Goal: Task Accomplishment & Management: Complete application form

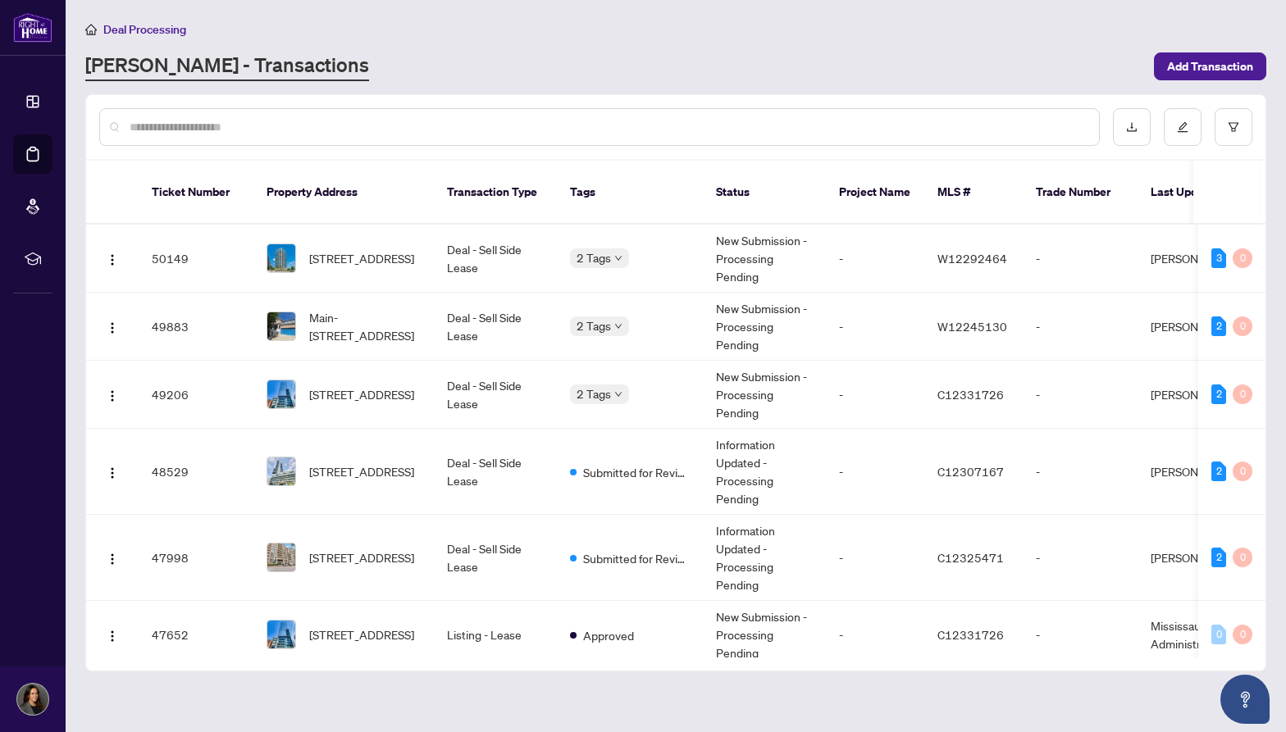
click at [52, 130] on ul "Dashboard Deal Processing Mortgage Referrals rLearning" at bounding box center [32, 180] width 39 height 197
click at [367, 128] on input "text" at bounding box center [608, 127] width 956 height 18
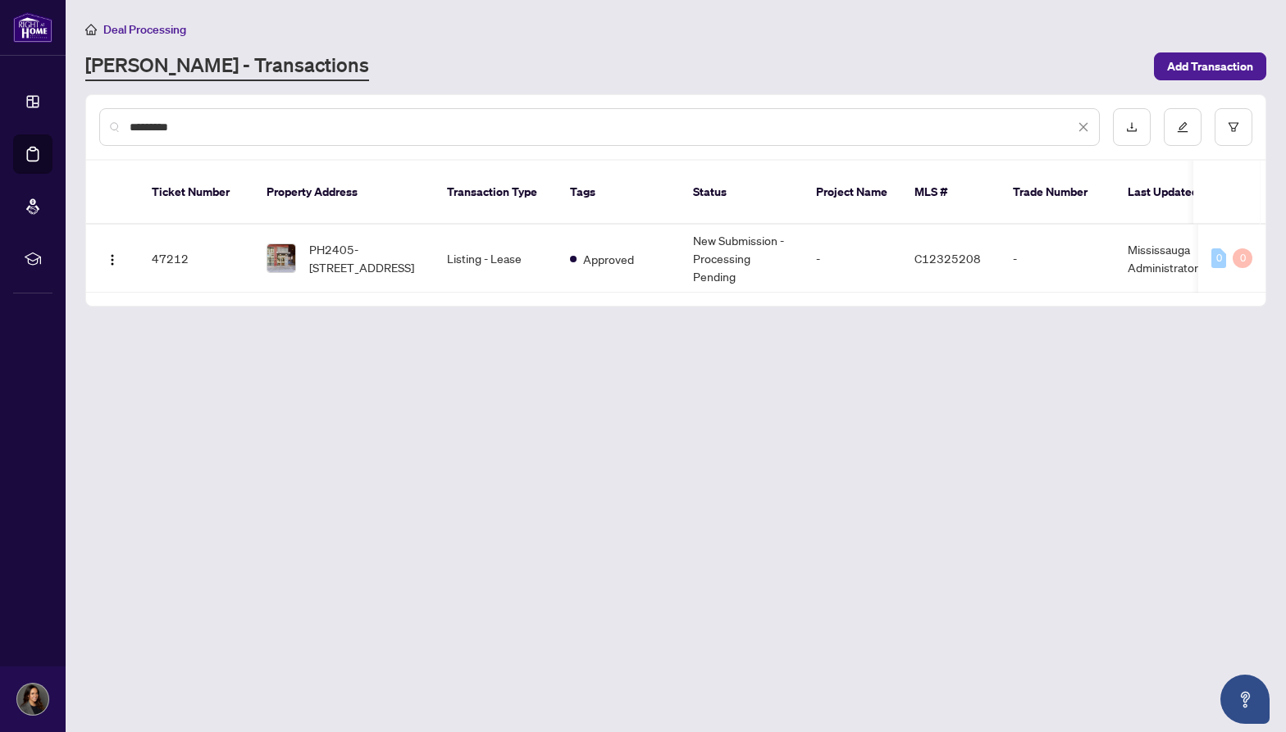
type input "*********"
click at [456, 239] on td "Listing - Lease" at bounding box center [495, 259] width 123 height 68
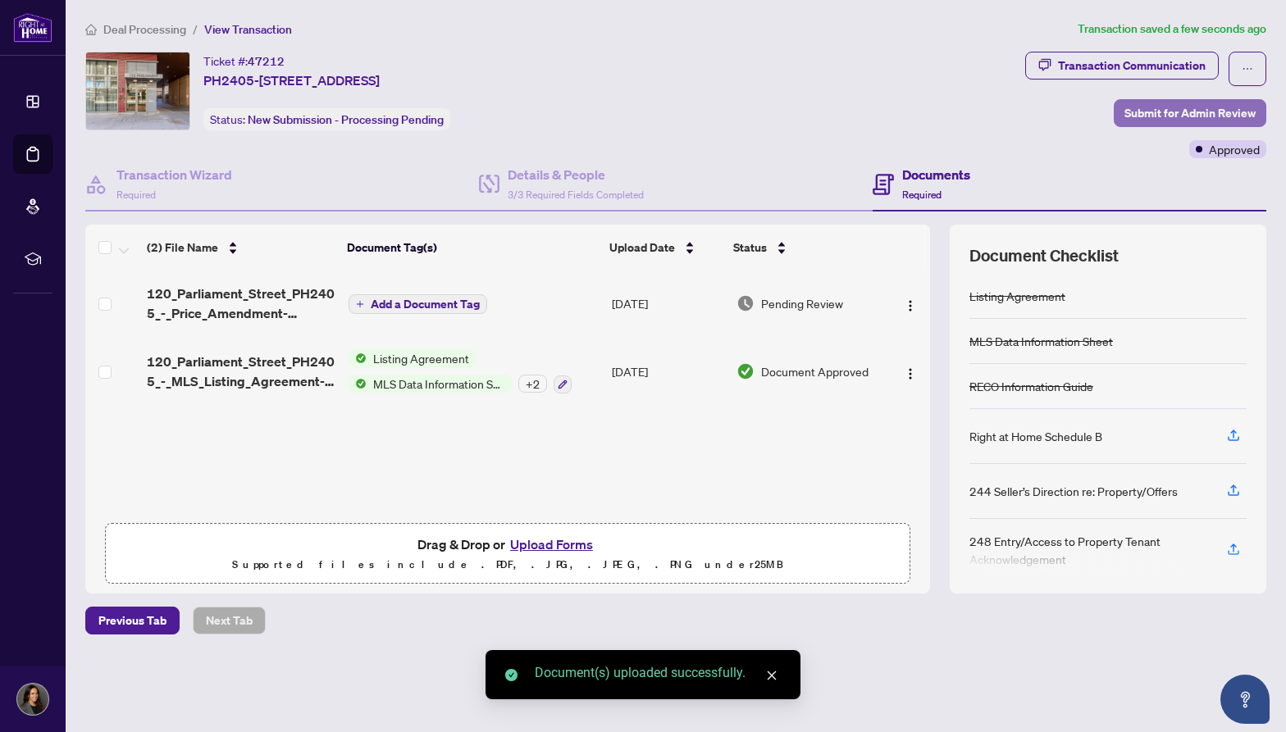
click at [1162, 112] on span "Submit for Admin Review" at bounding box center [1190, 113] width 131 height 26
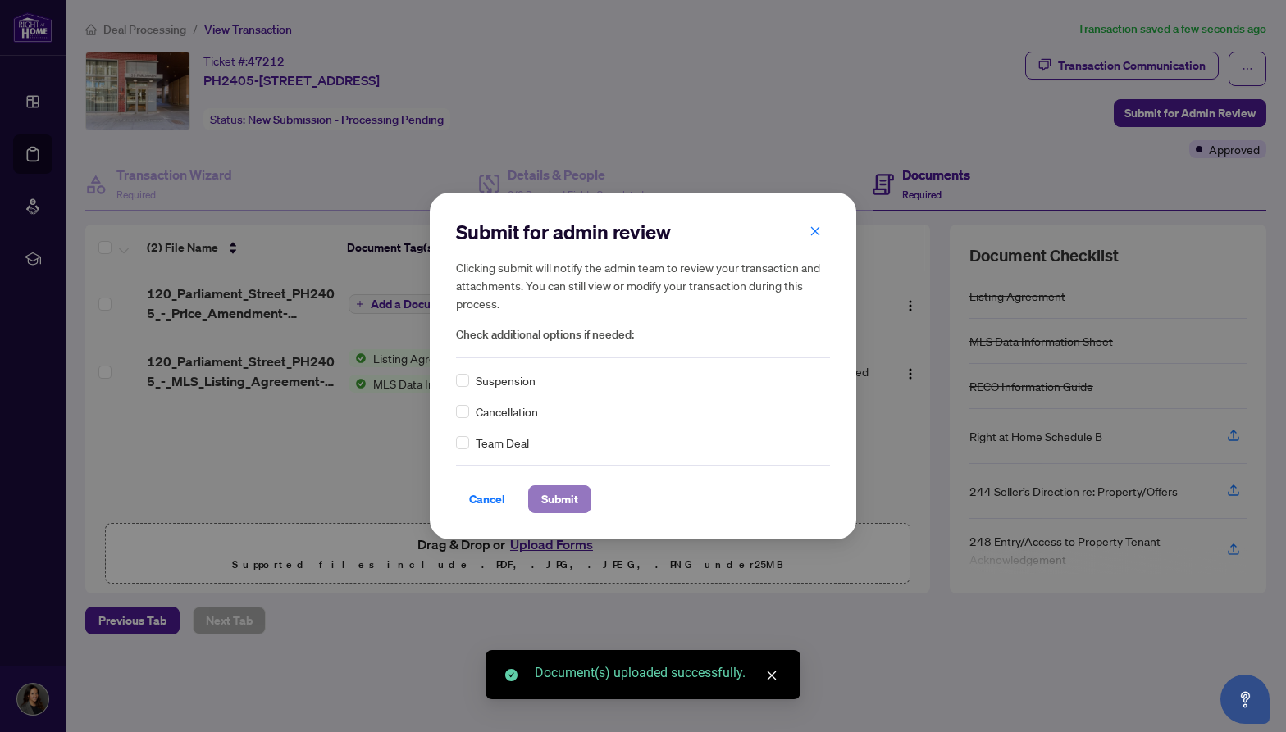
click at [557, 498] on span "Submit" at bounding box center [559, 499] width 37 height 26
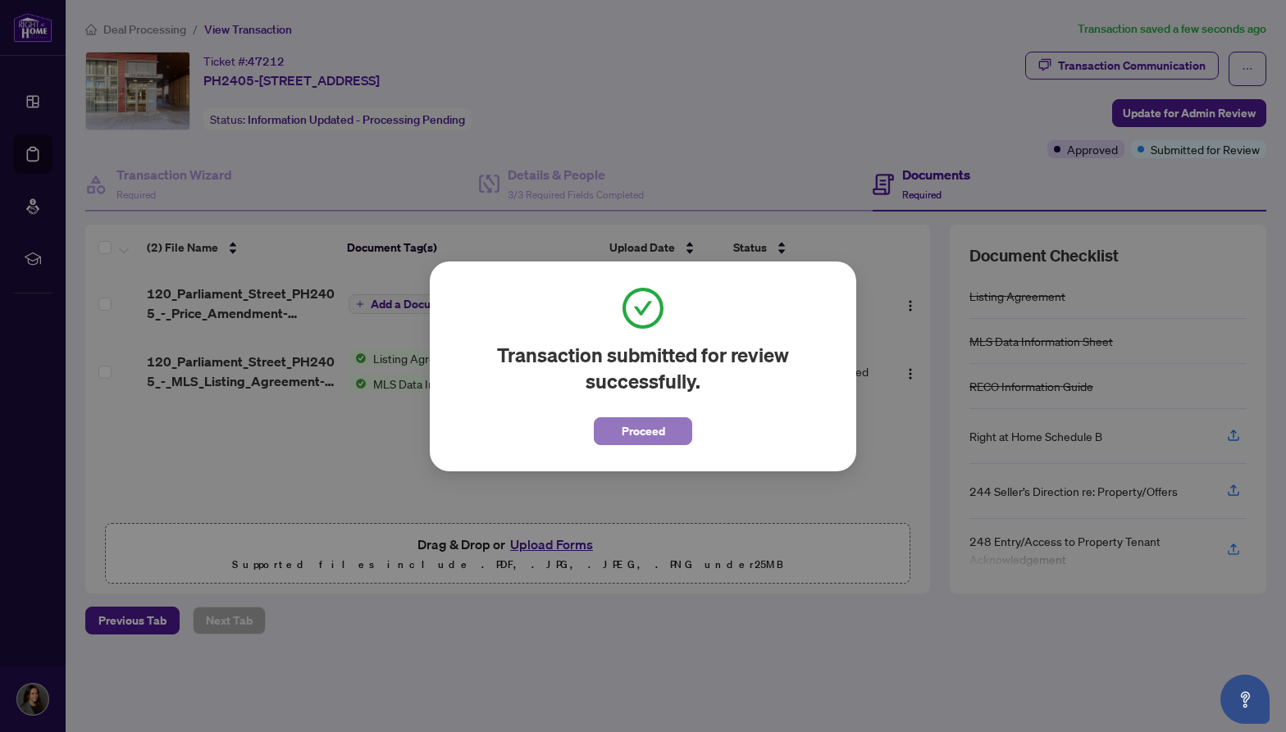
click at [646, 435] on span "Proceed" at bounding box center [643, 431] width 43 height 26
